Goal: Task Accomplishment & Management: Use online tool/utility

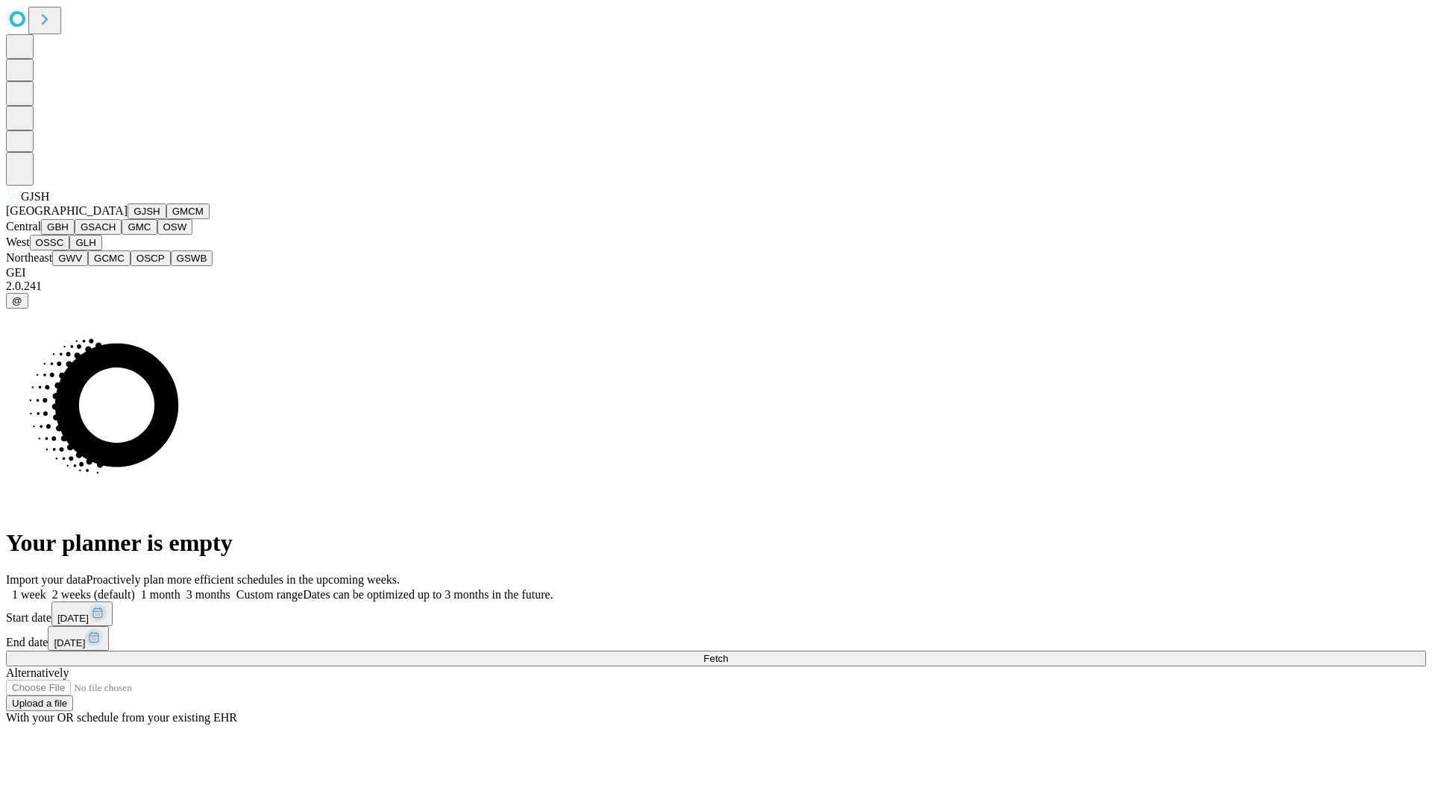
click at [127, 219] on button "GJSH" at bounding box center [146, 212] width 39 height 16
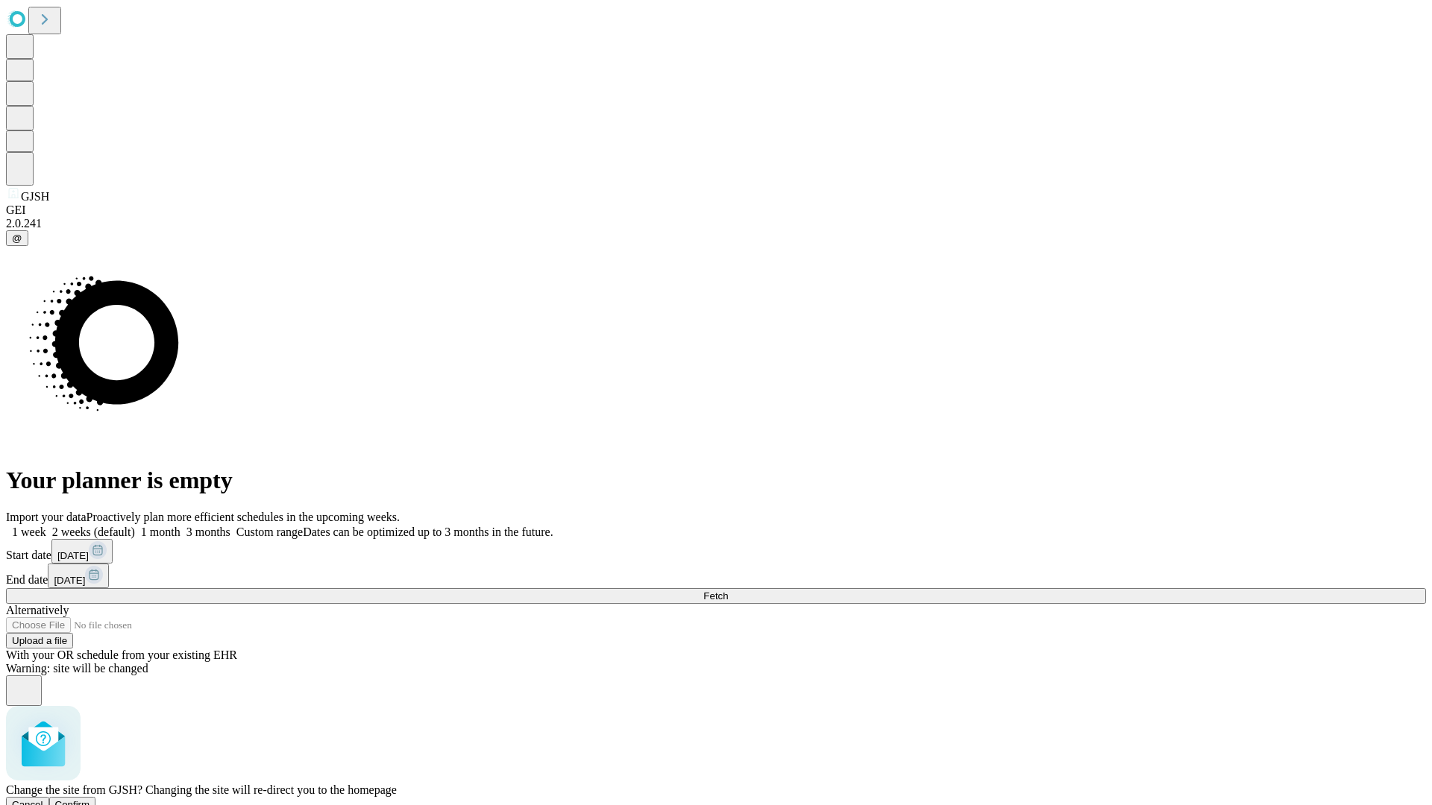
click at [90, 799] on span "Confirm" at bounding box center [72, 804] width 35 height 11
click at [180, 526] on label "1 month" at bounding box center [157, 532] width 45 height 13
click at [728, 591] on span "Fetch" at bounding box center [715, 596] width 25 height 11
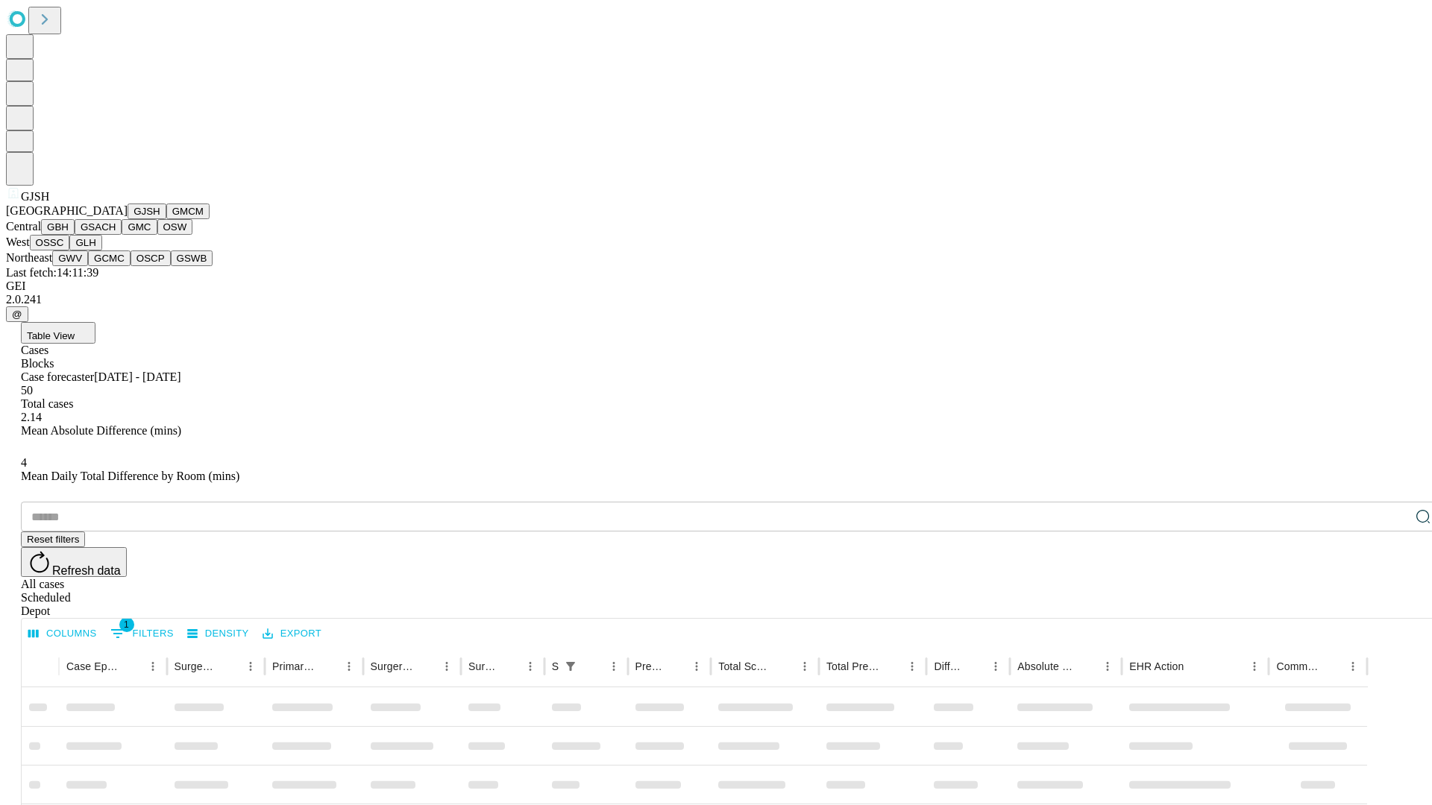
click at [166, 219] on button "GMCM" at bounding box center [187, 212] width 43 height 16
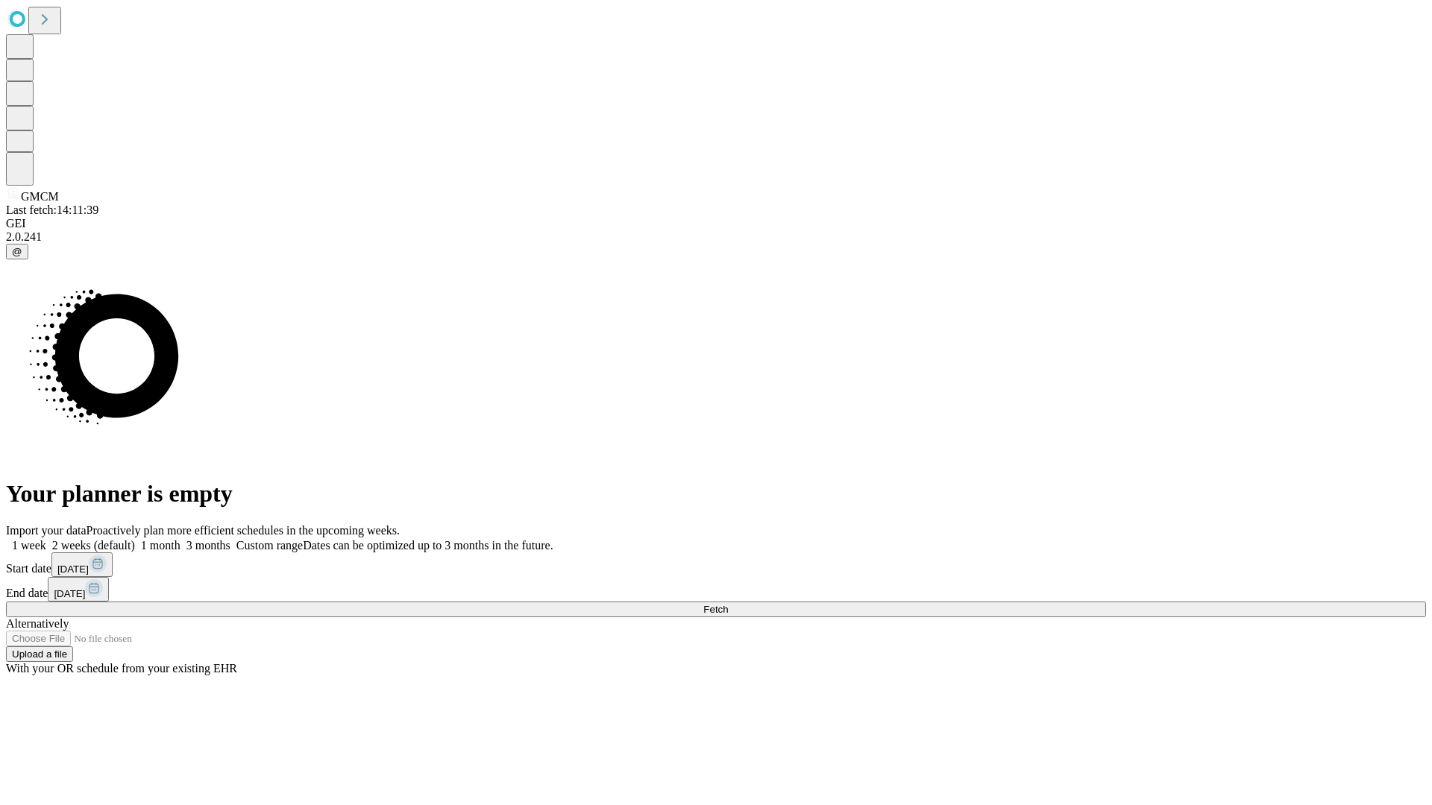
click at [180, 539] on label "1 month" at bounding box center [157, 545] width 45 height 13
click at [728, 604] on span "Fetch" at bounding box center [715, 609] width 25 height 11
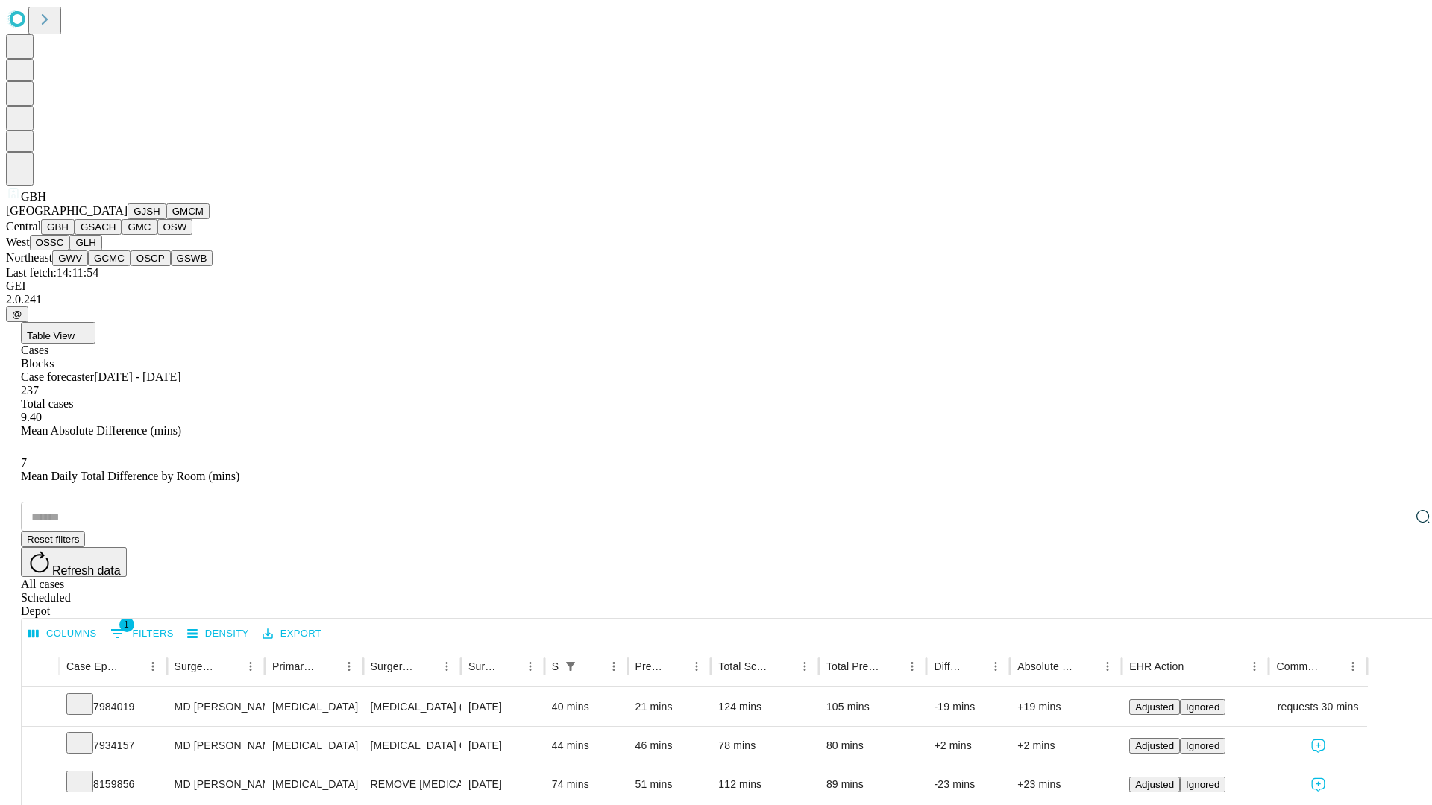
click at [116, 235] on button "GSACH" at bounding box center [98, 227] width 47 height 16
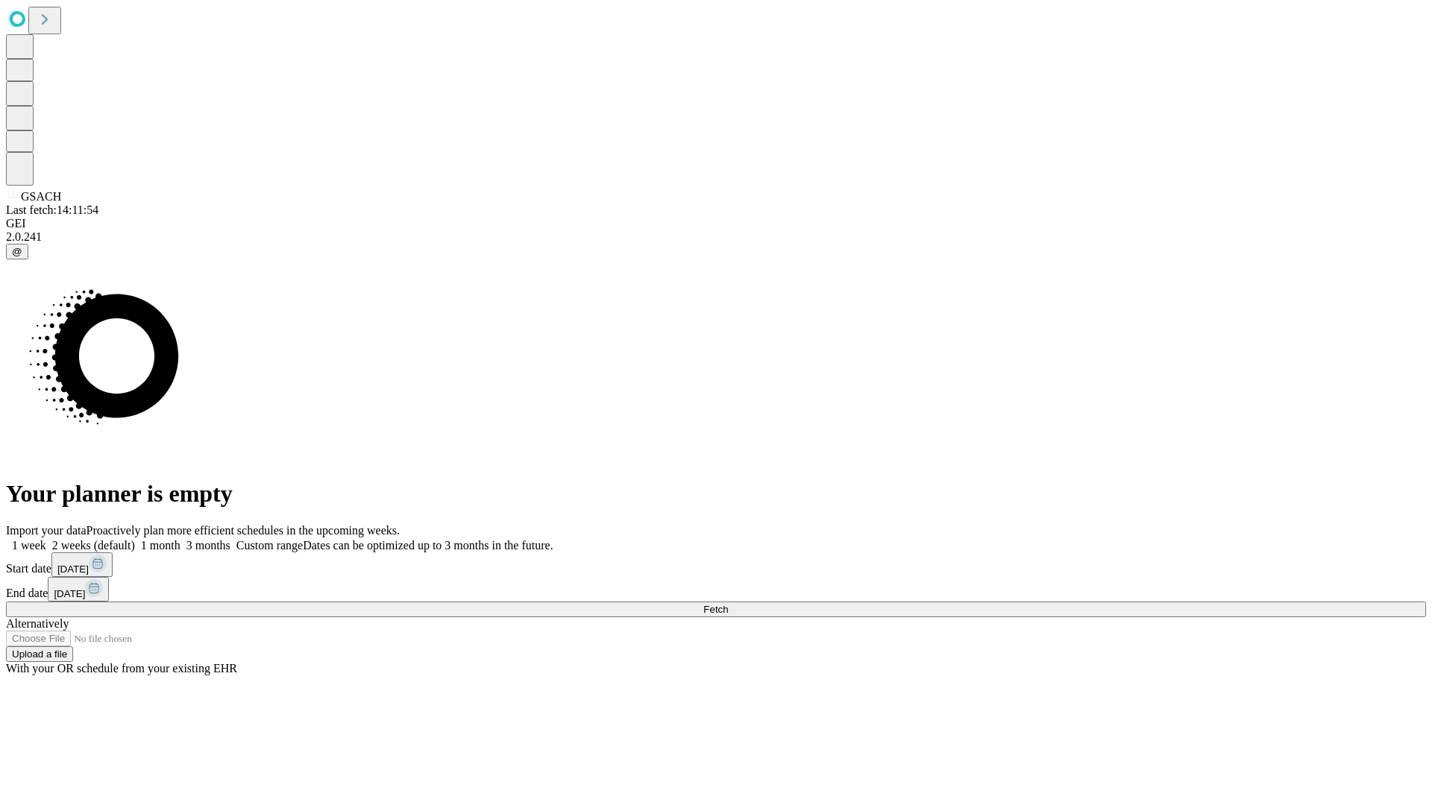
click at [180, 539] on label "1 month" at bounding box center [157, 545] width 45 height 13
click at [728, 604] on span "Fetch" at bounding box center [715, 609] width 25 height 11
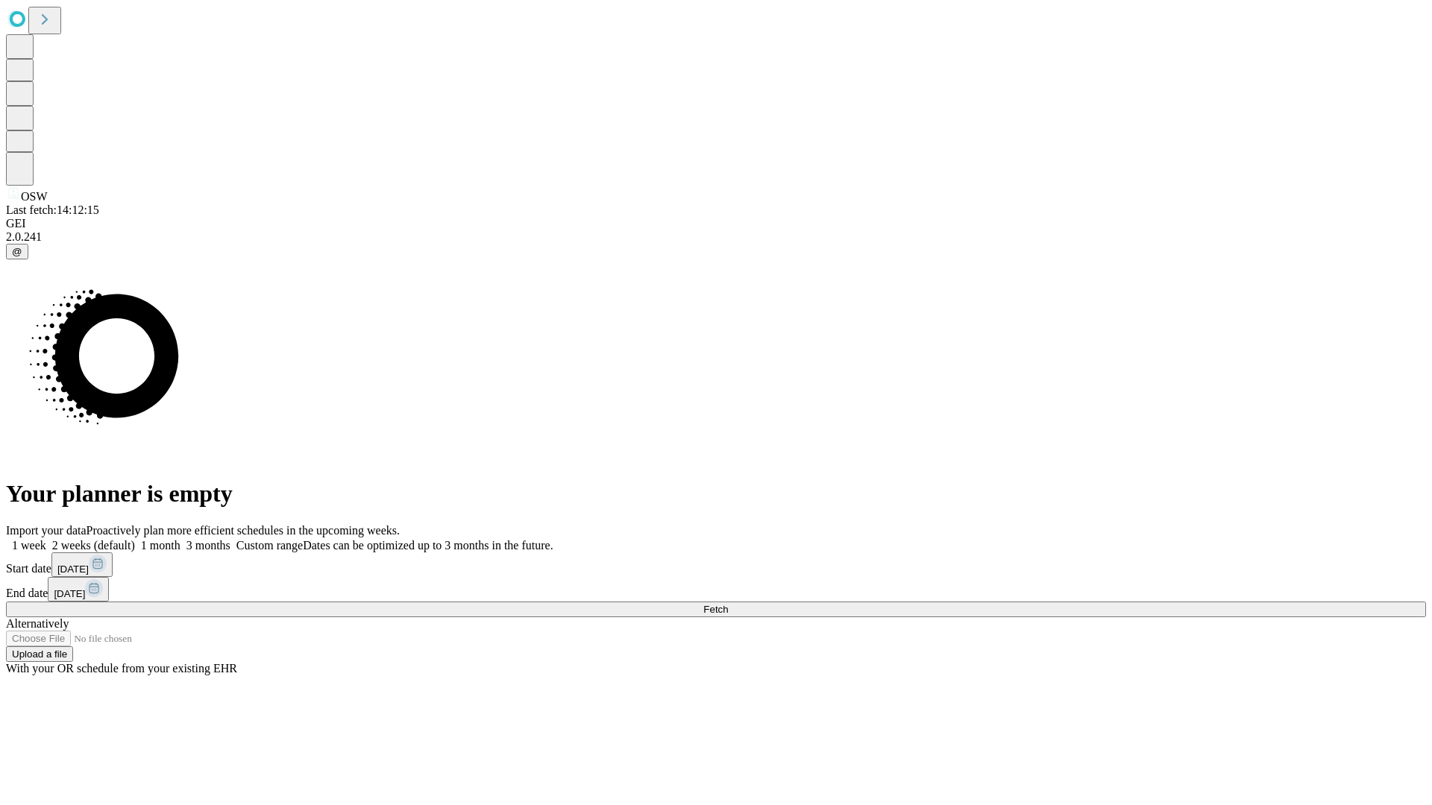
click at [180, 539] on label "1 month" at bounding box center [157, 545] width 45 height 13
click at [728, 604] on span "Fetch" at bounding box center [715, 609] width 25 height 11
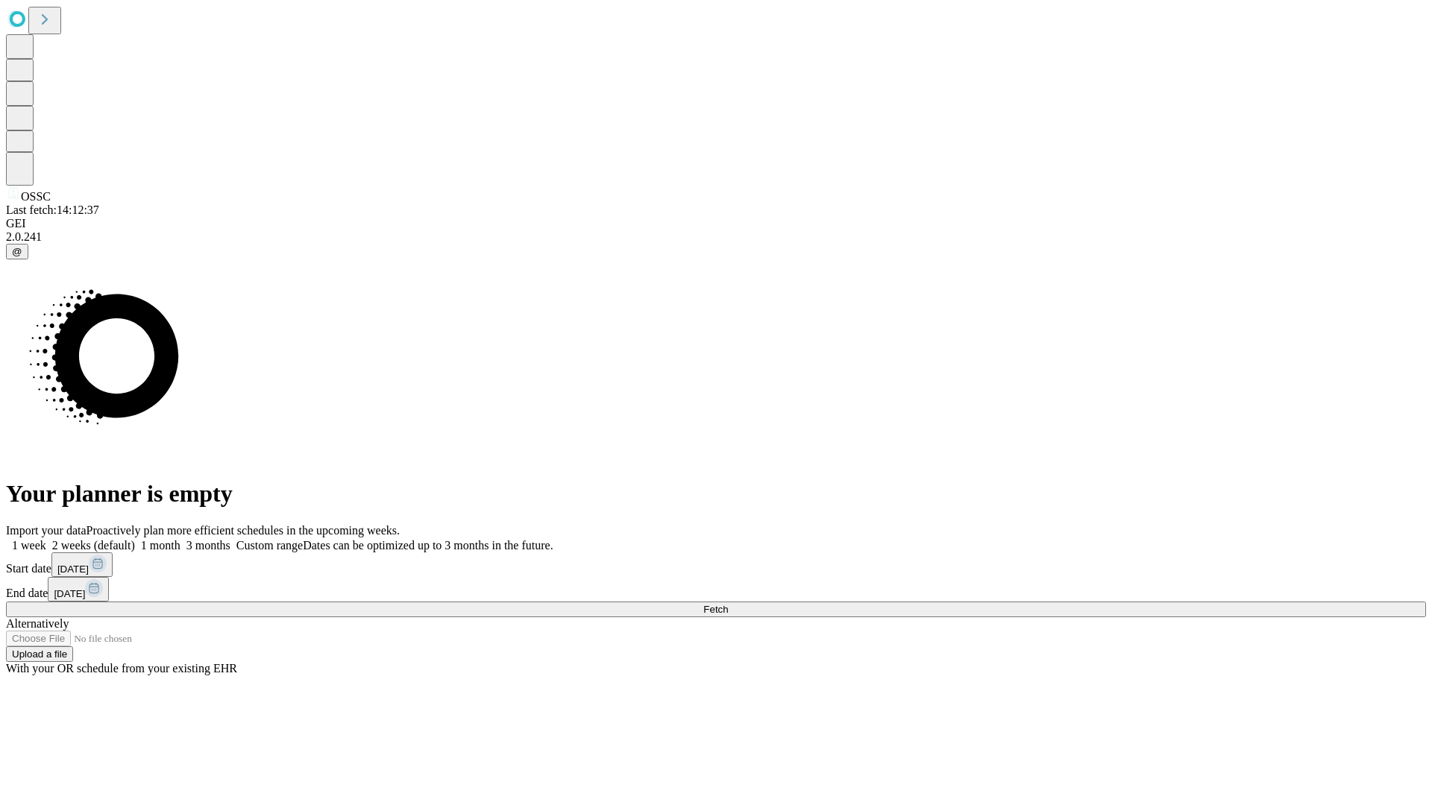
click at [180, 539] on label "1 month" at bounding box center [157, 545] width 45 height 13
click at [728, 604] on span "Fetch" at bounding box center [715, 609] width 25 height 11
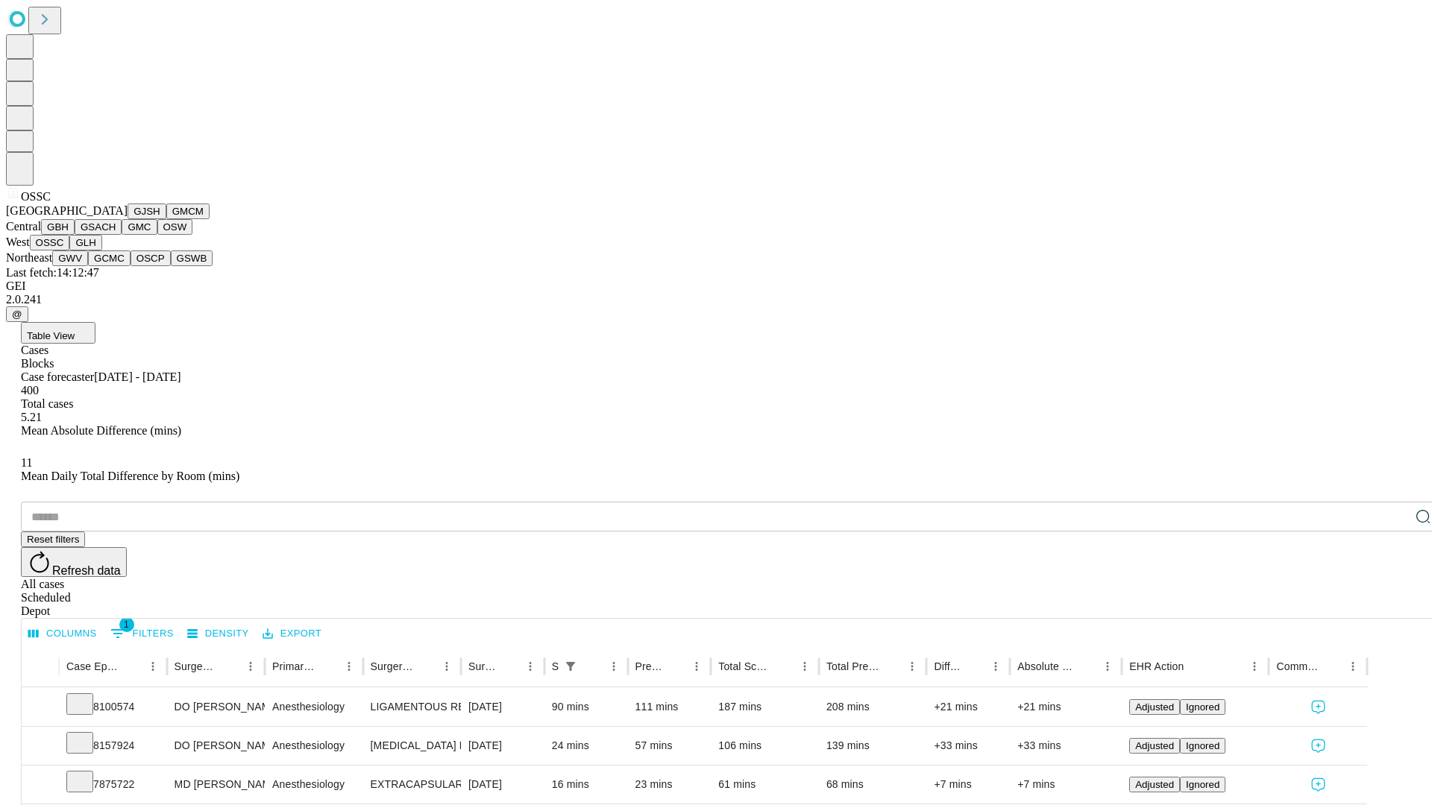
click at [101, 251] on button "GLH" at bounding box center [85, 243] width 32 height 16
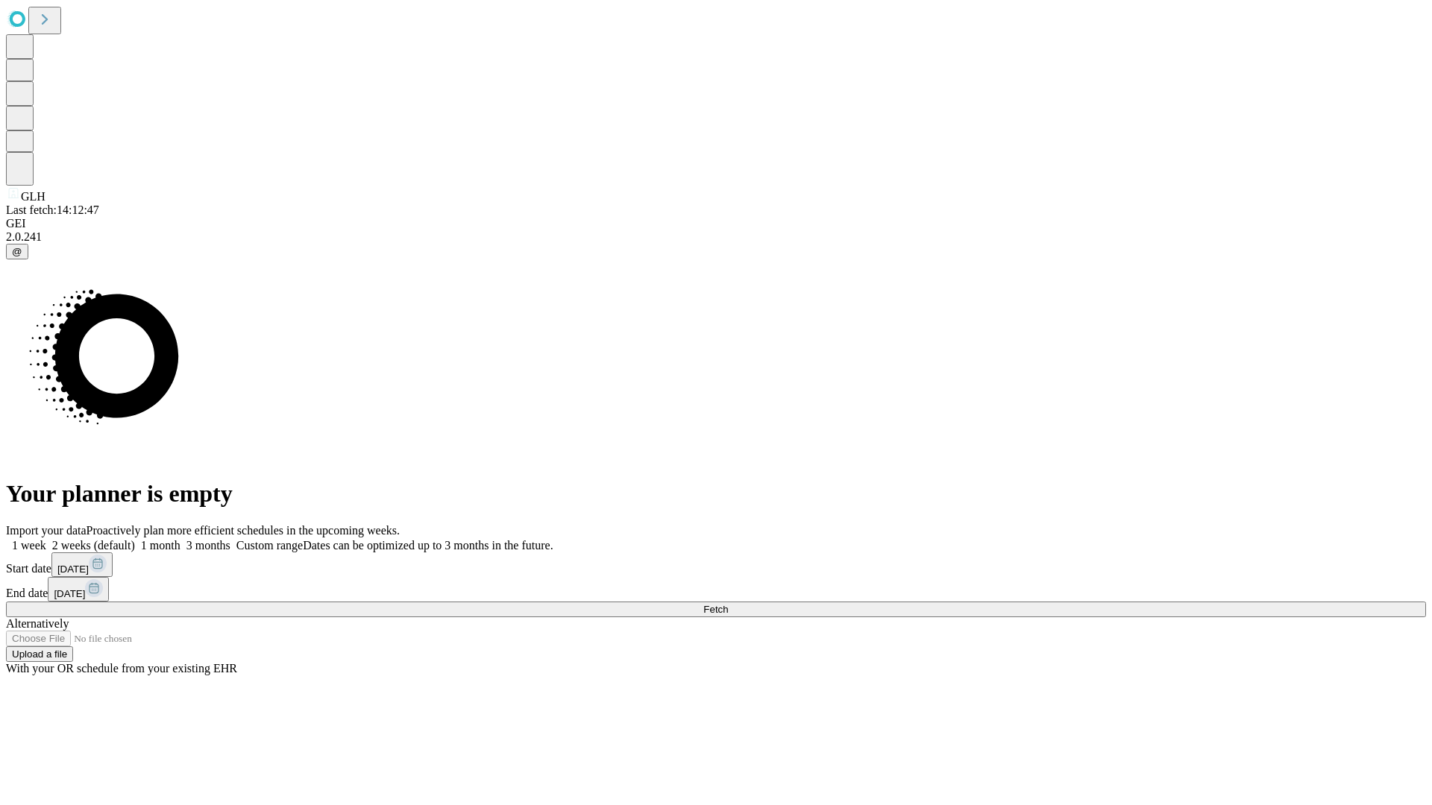
click at [180, 539] on label "1 month" at bounding box center [157, 545] width 45 height 13
click at [728, 604] on span "Fetch" at bounding box center [715, 609] width 25 height 11
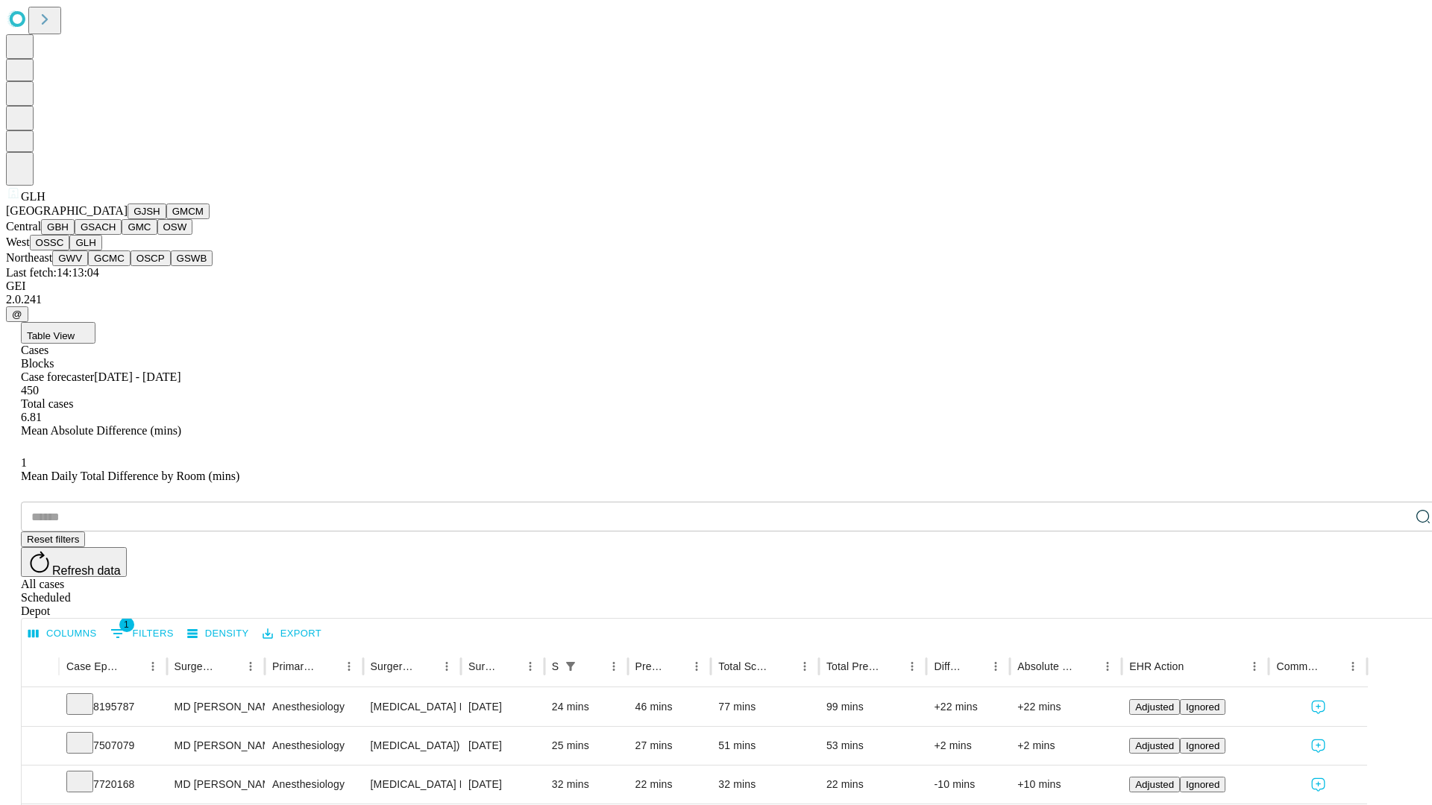
click at [88, 266] on button "GWV" at bounding box center [70, 259] width 36 height 16
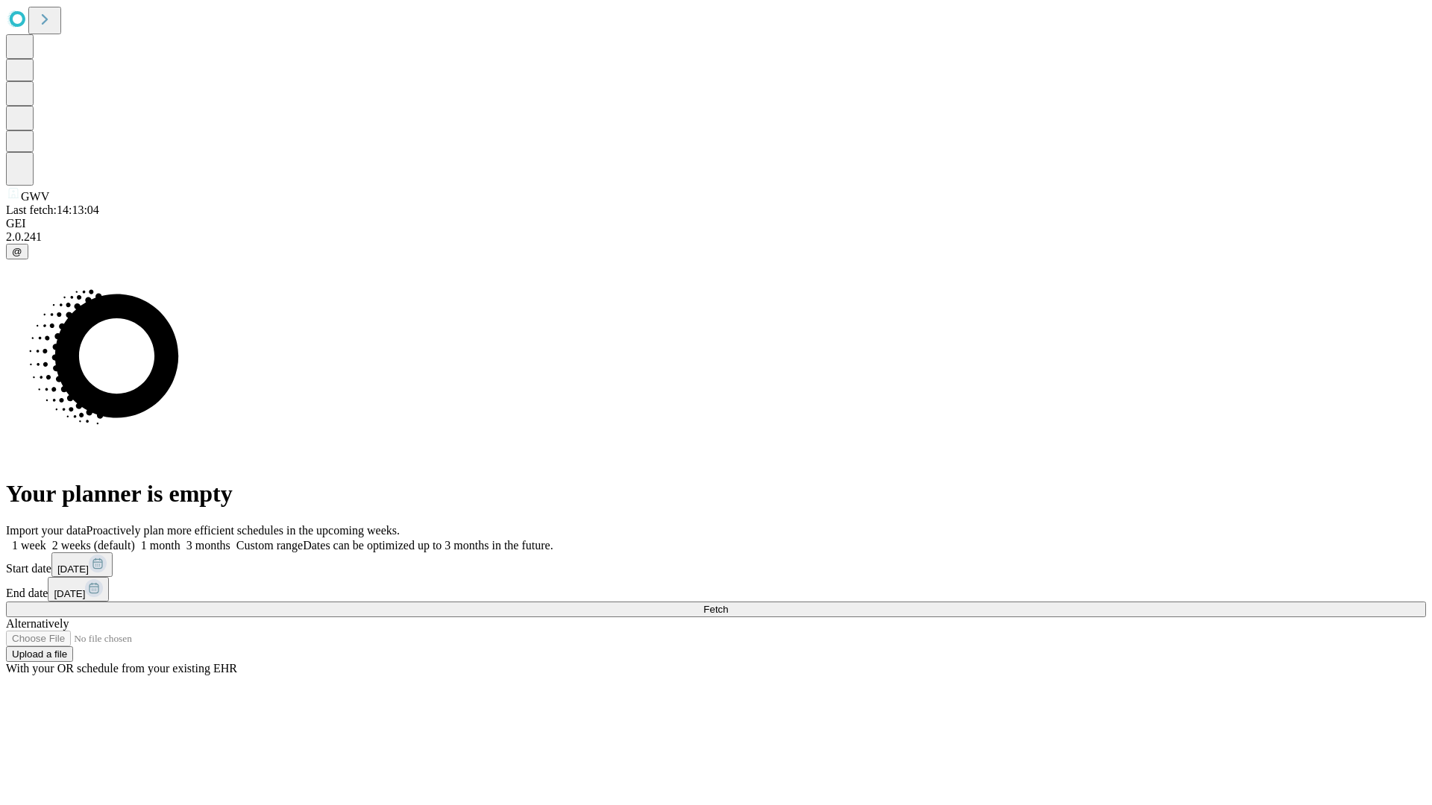
click at [180, 539] on label "1 month" at bounding box center [157, 545] width 45 height 13
click at [728, 604] on span "Fetch" at bounding box center [715, 609] width 25 height 11
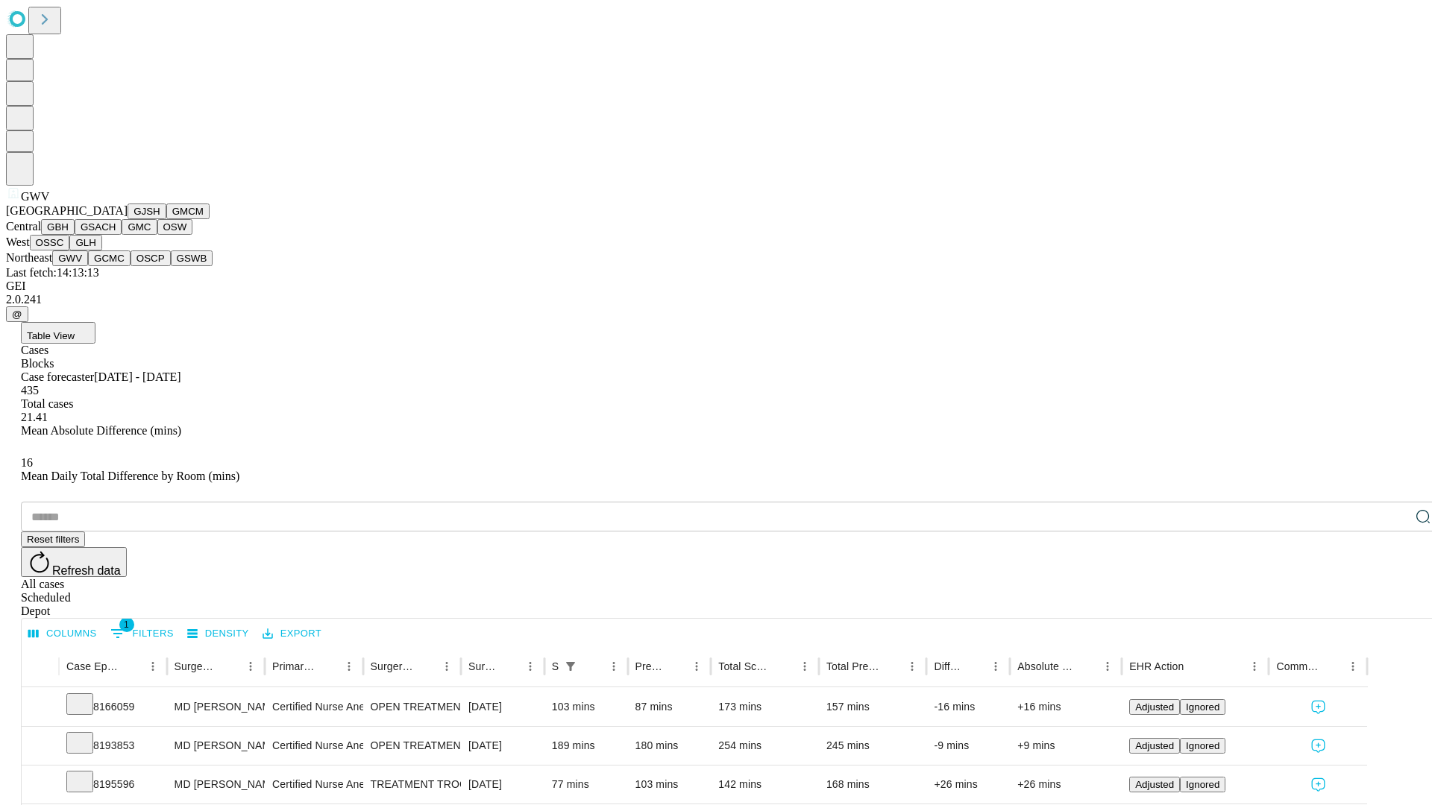
click at [116, 266] on button "GCMC" at bounding box center [109, 259] width 42 height 16
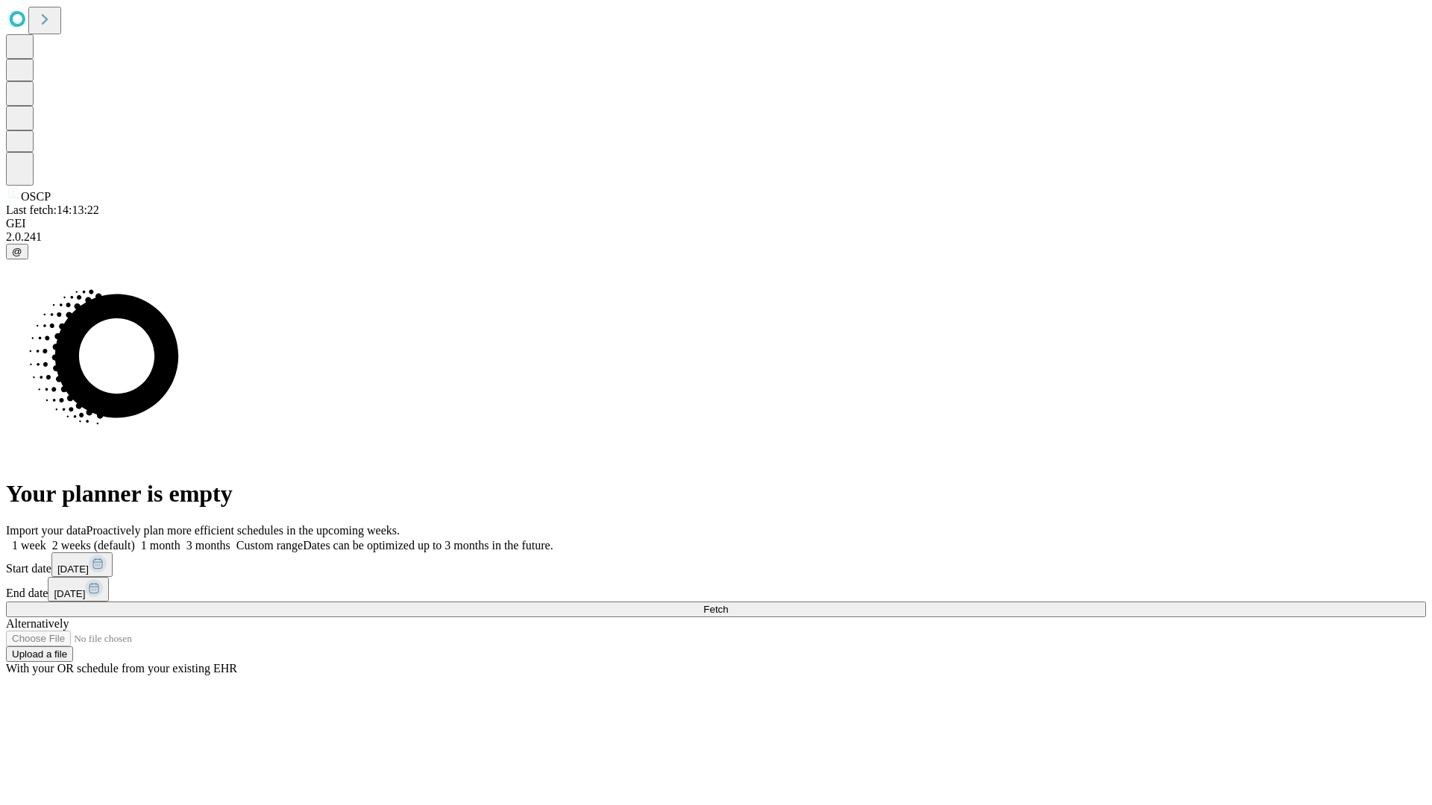
click at [180, 539] on label "1 month" at bounding box center [157, 545] width 45 height 13
click at [728, 604] on span "Fetch" at bounding box center [715, 609] width 25 height 11
